Goal: Task Accomplishment & Management: Complete application form

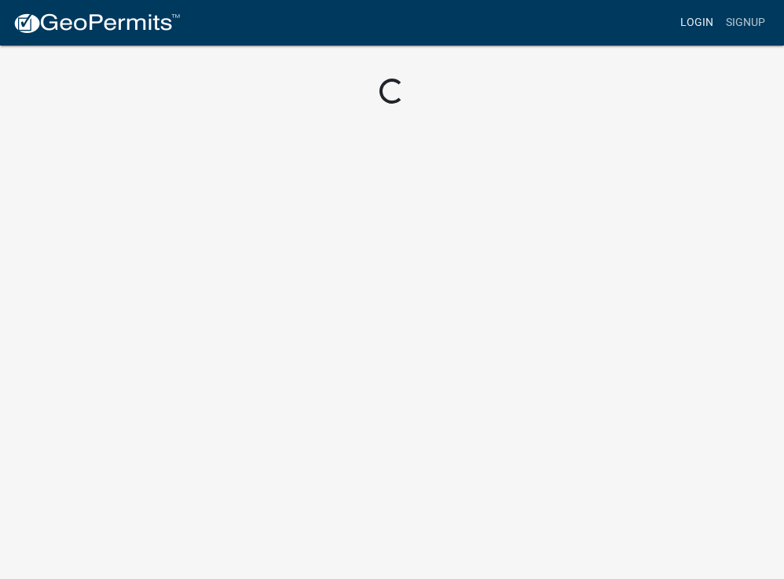
click at [706, 20] on link "Login" at bounding box center [697, 23] width 46 height 30
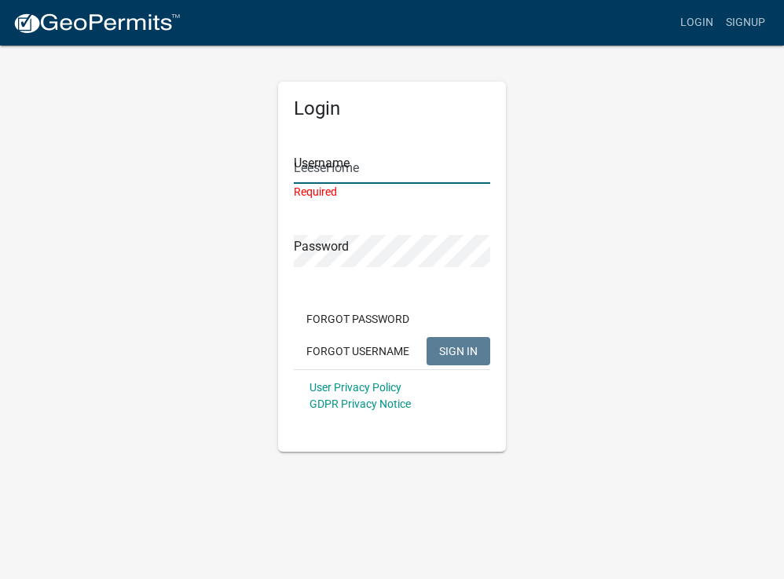
type input "LeeseHome"
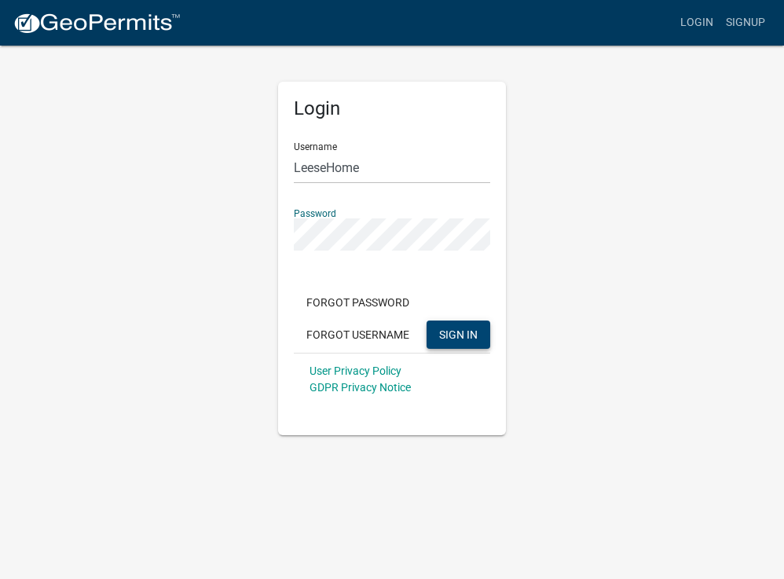
click at [436, 332] on button "SIGN IN" at bounding box center [459, 335] width 64 height 28
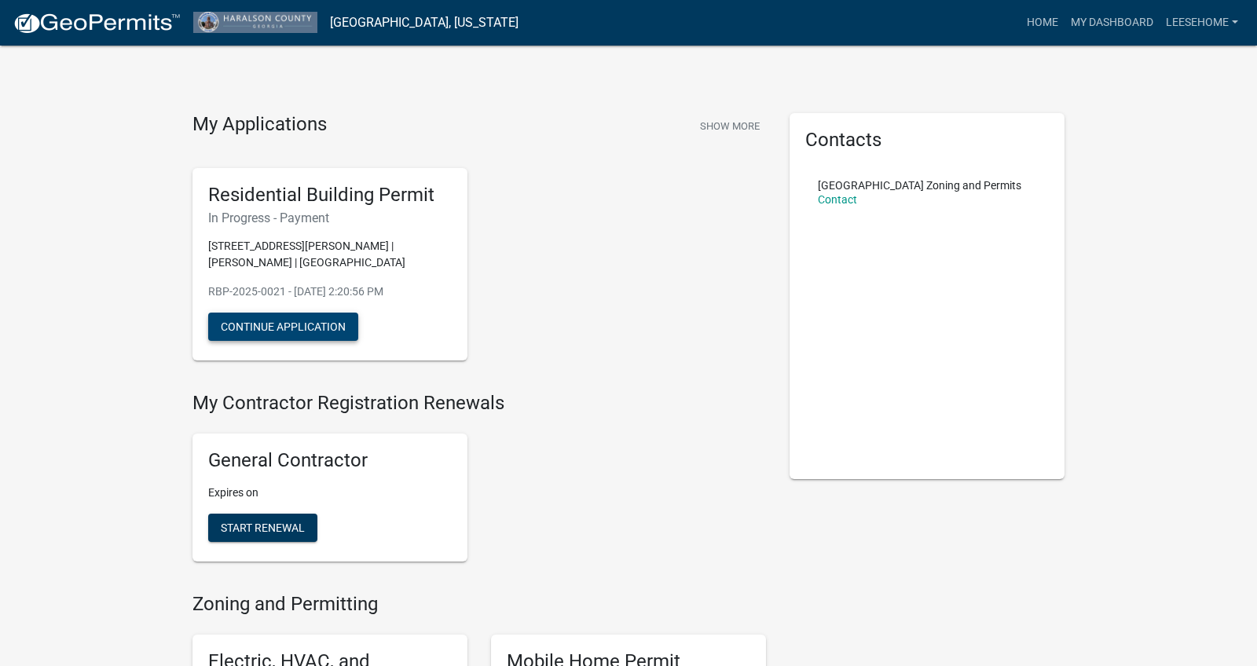
click at [292, 313] on button "Continue Application" at bounding box center [283, 327] width 150 height 28
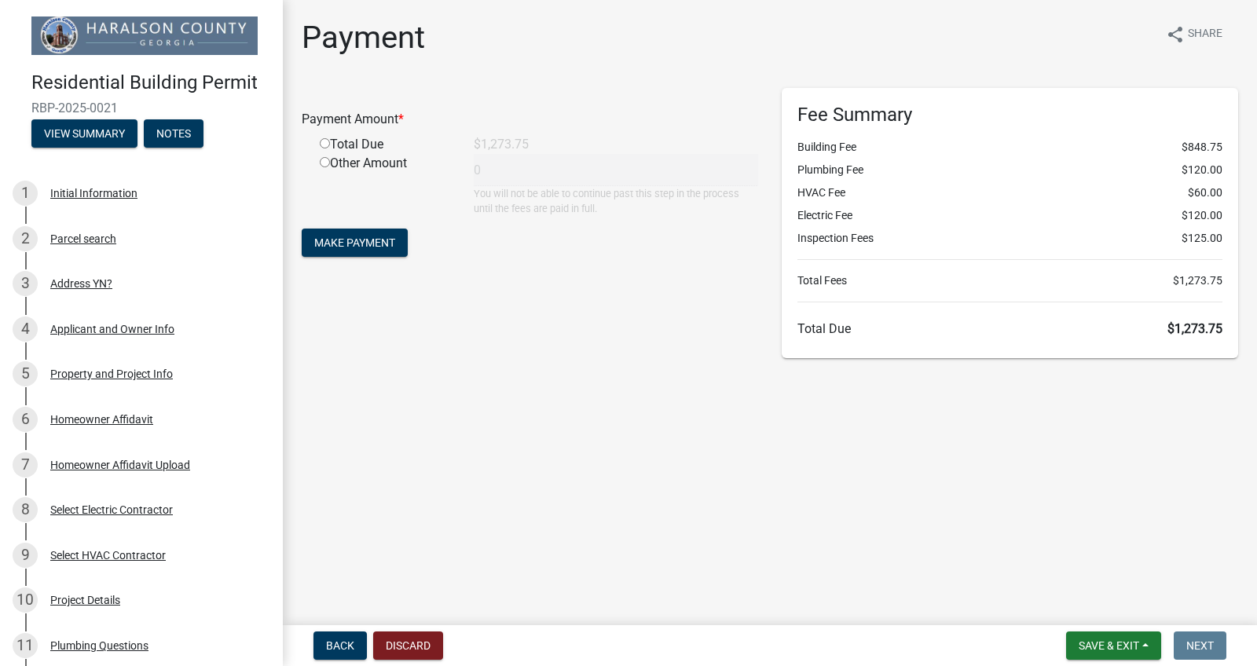
click at [322, 145] on input "radio" at bounding box center [325, 143] width 10 height 10
radio input "true"
type input "1273.75"
click at [395, 239] on span "Make Payment" at bounding box center [354, 243] width 81 height 13
